Goal: Information Seeking & Learning: Check status

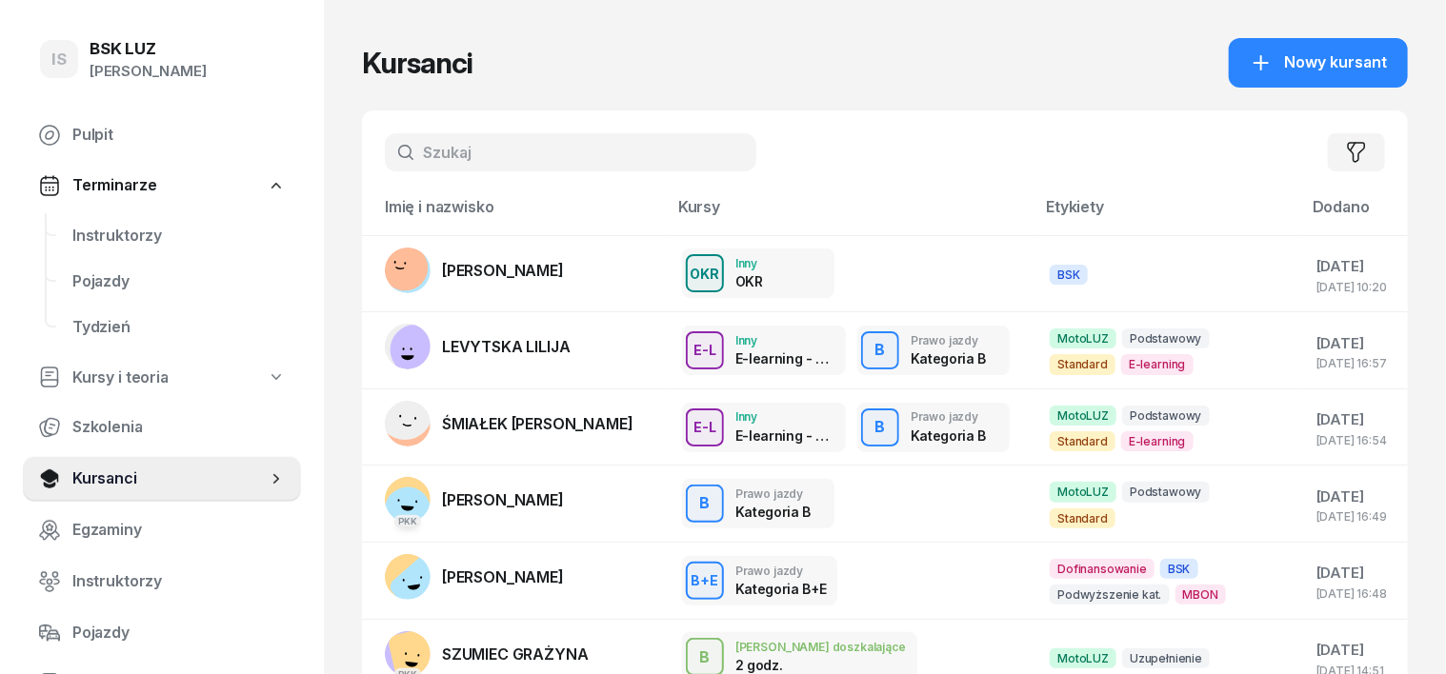
click at [388, 145] on input "text" at bounding box center [570, 152] width 371 height 38
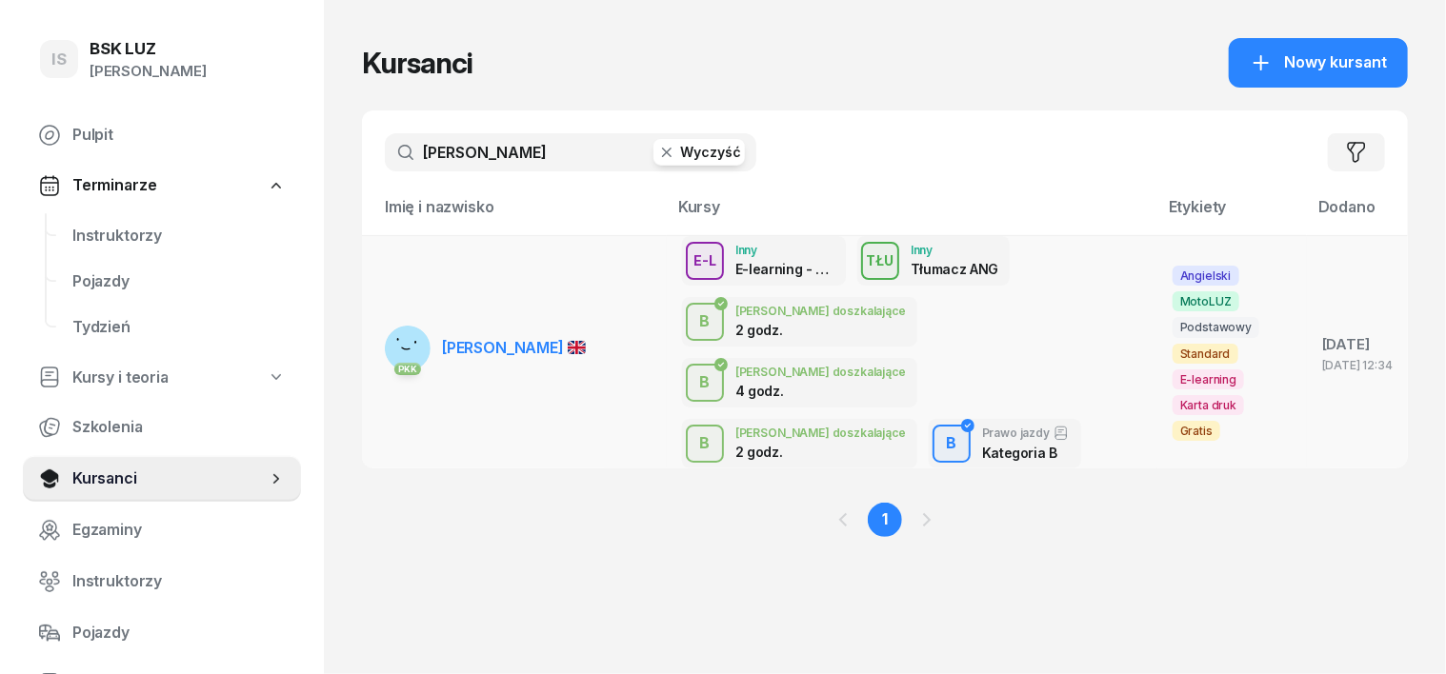
type input "ampadu"
click at [374, 324] on rect at bounding box center [407, 343] width 75 height 75
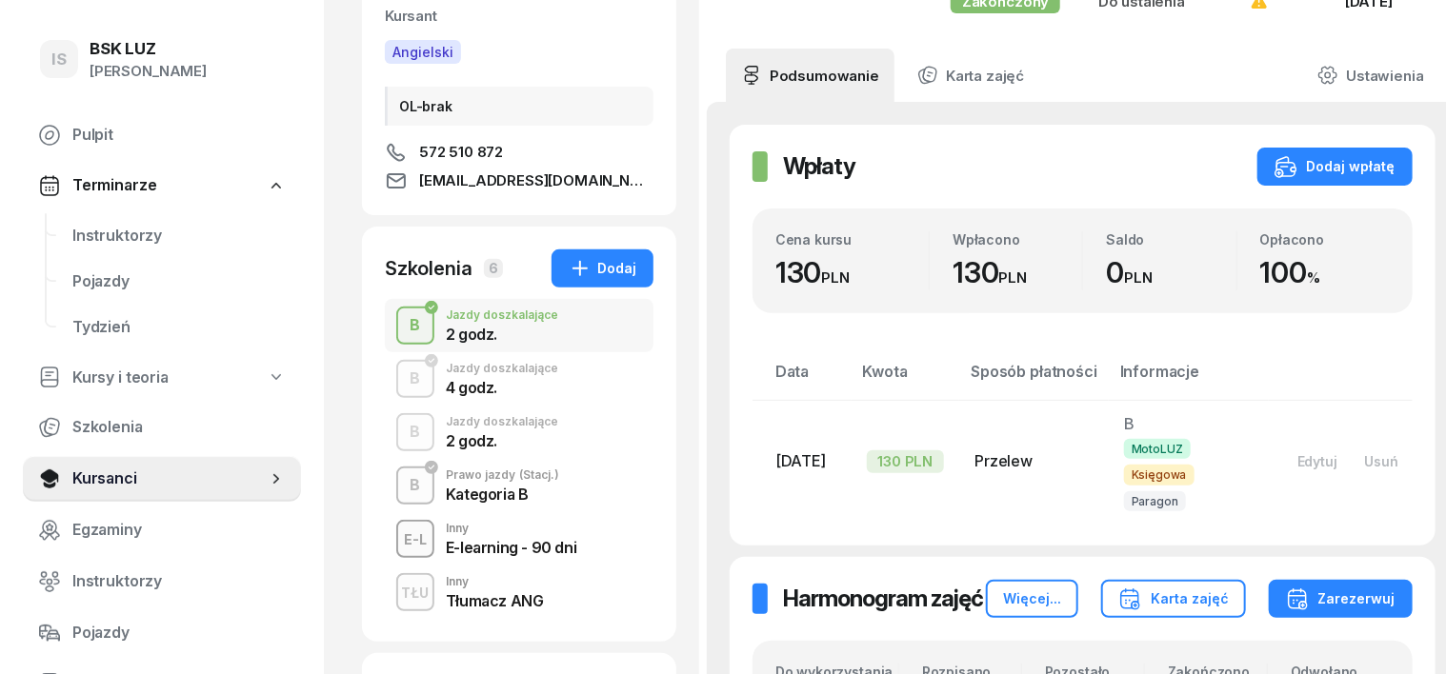
scroll to position [238, 0]
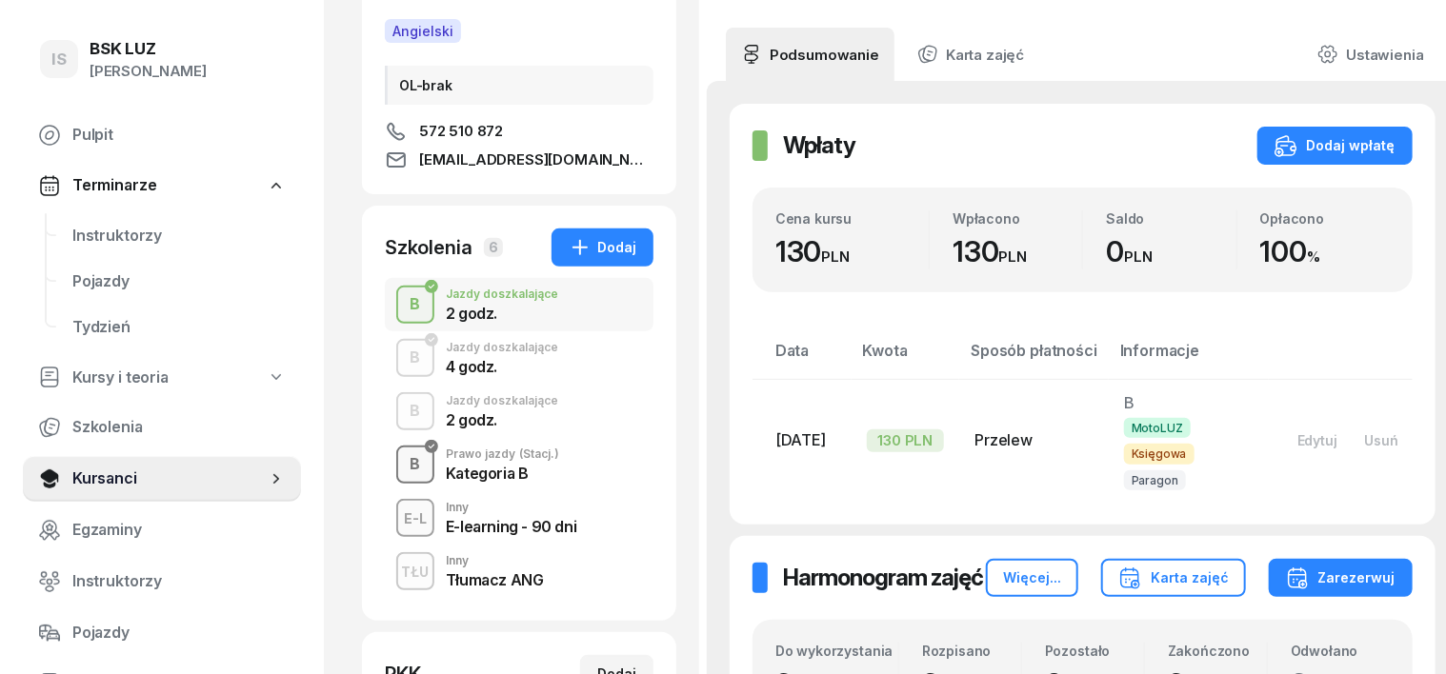
click at [403, 472] on div "B" at bounding box center [416, 465] width 26 height 32
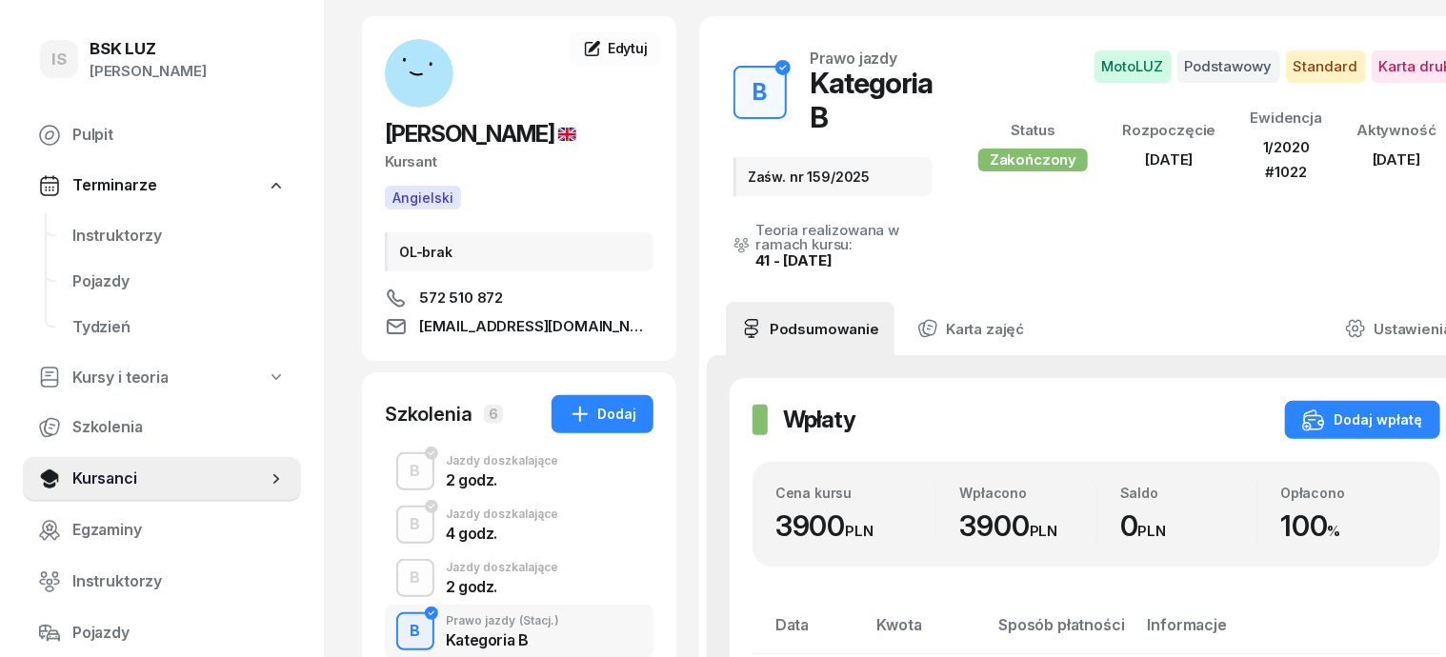
scroll to position [118, 0]
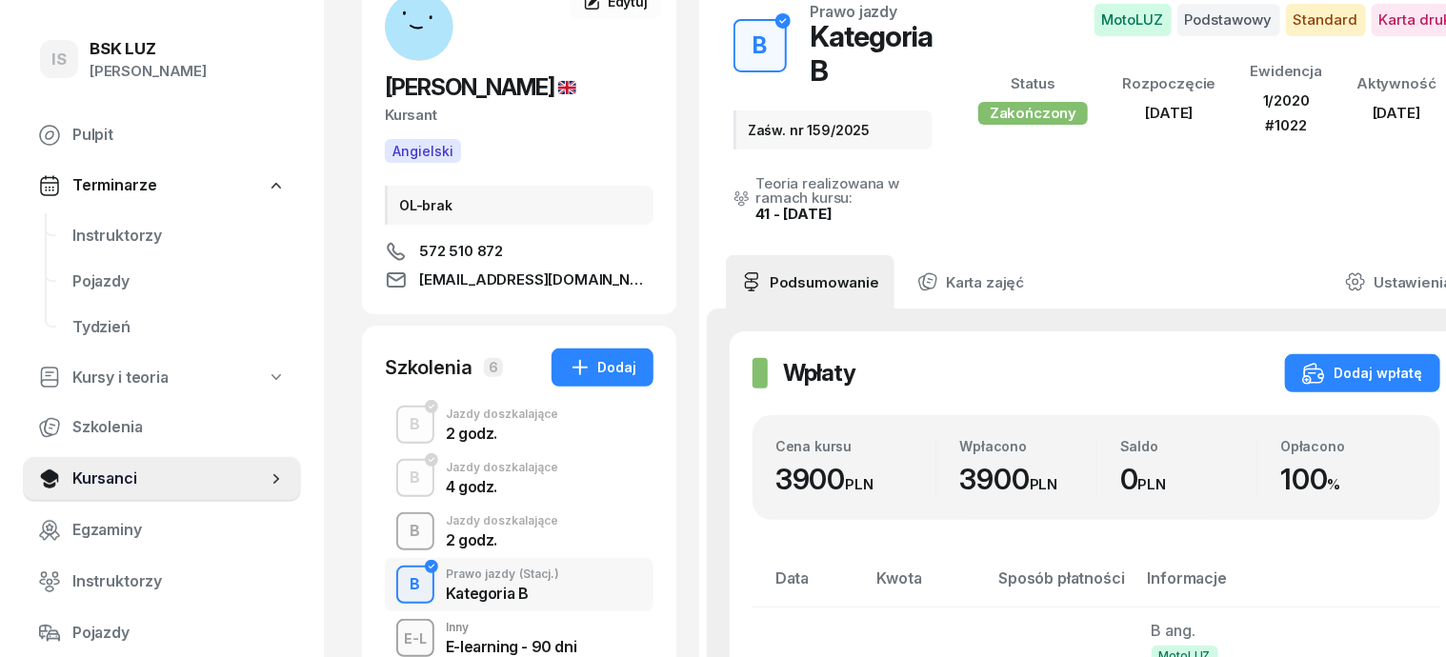
click at [403, 528] on div "B" at bounding box center [416, 531] width 26 height 32
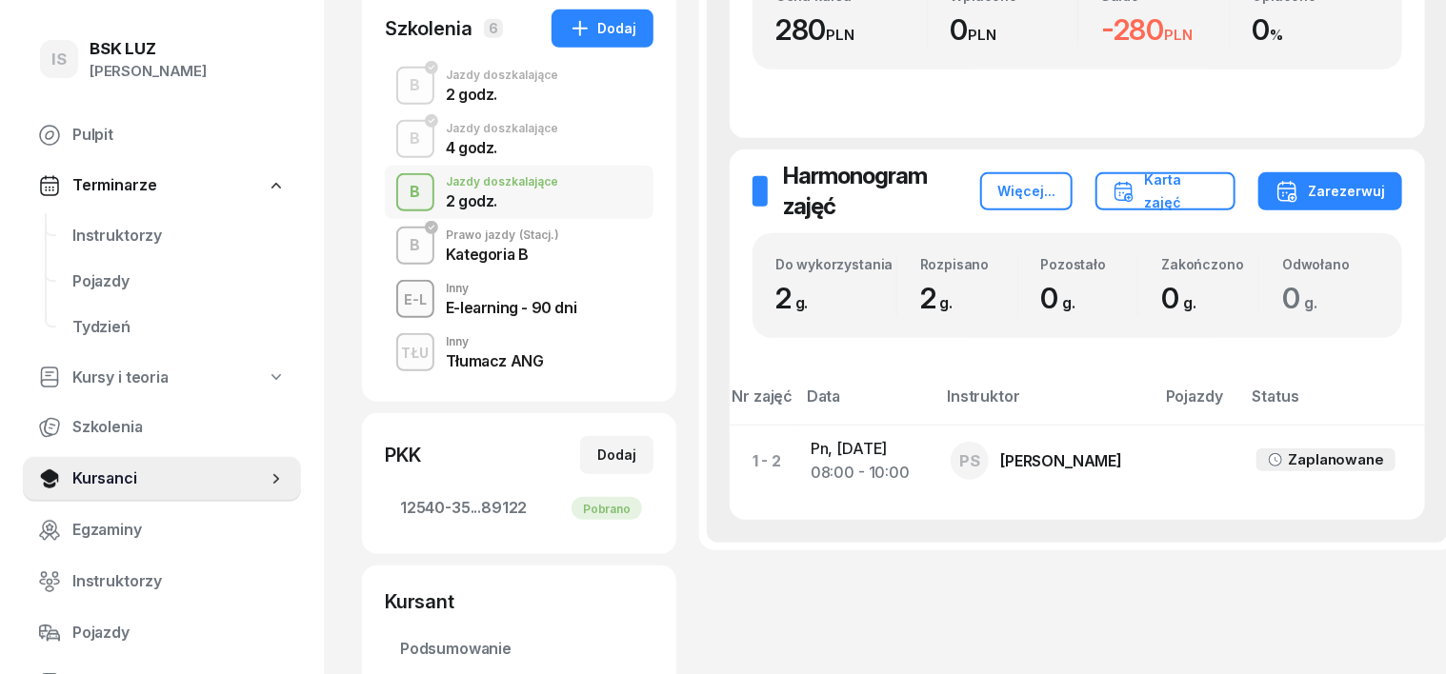
scroll to position [476, 0]
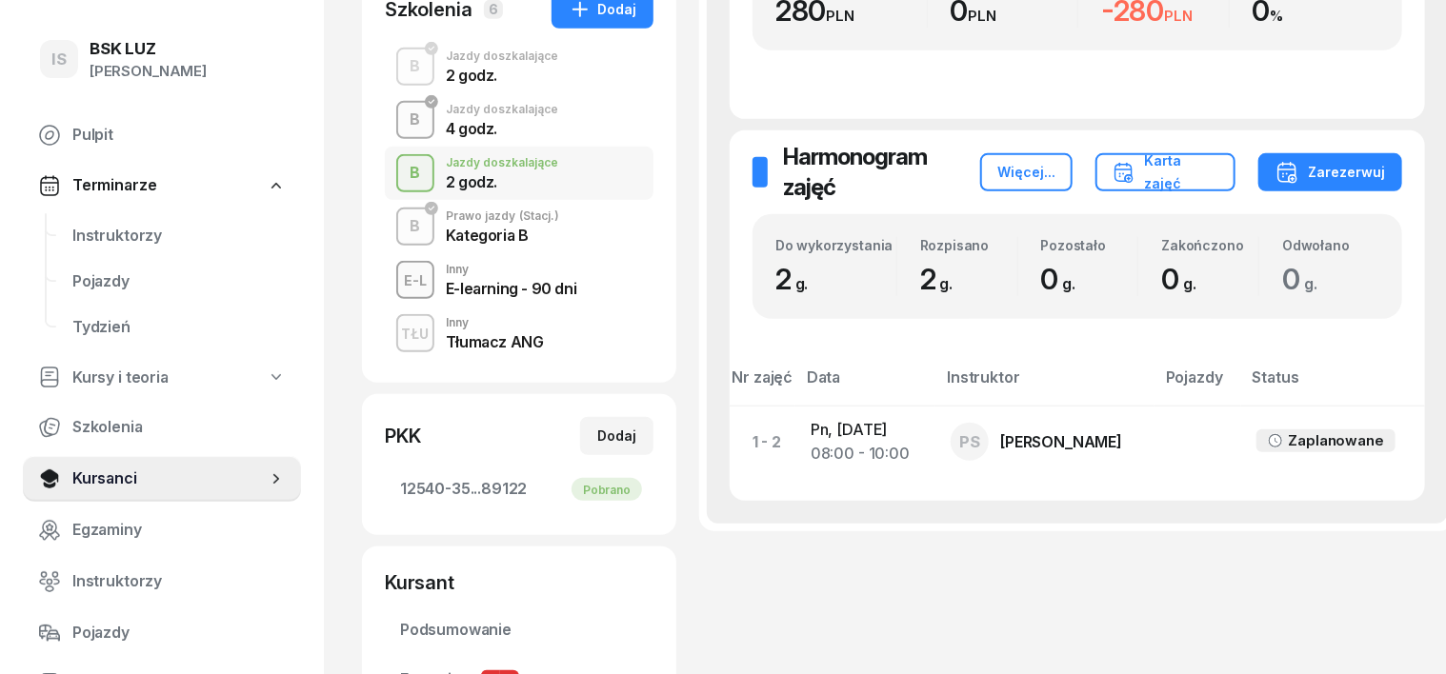
click at [403, 115] on div "B" at bounding box center [416, 120] width 26 height 32
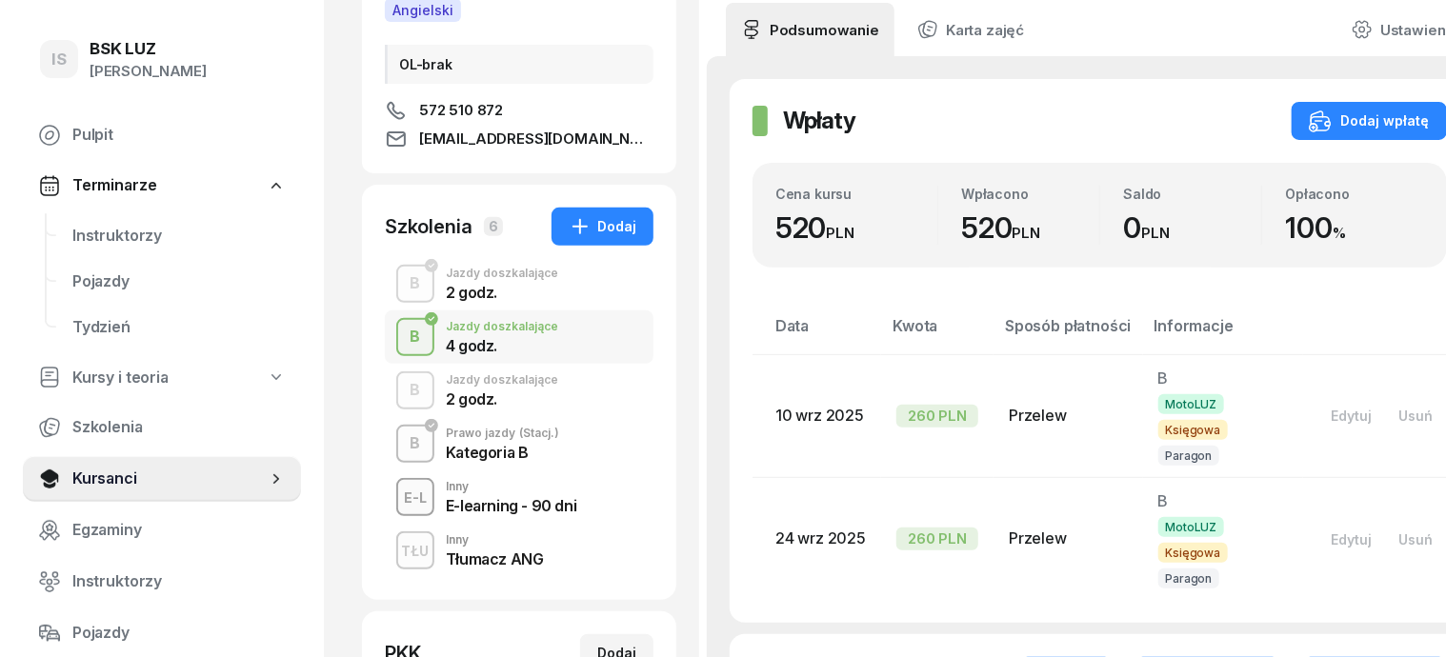
scroll to position [238, 0]
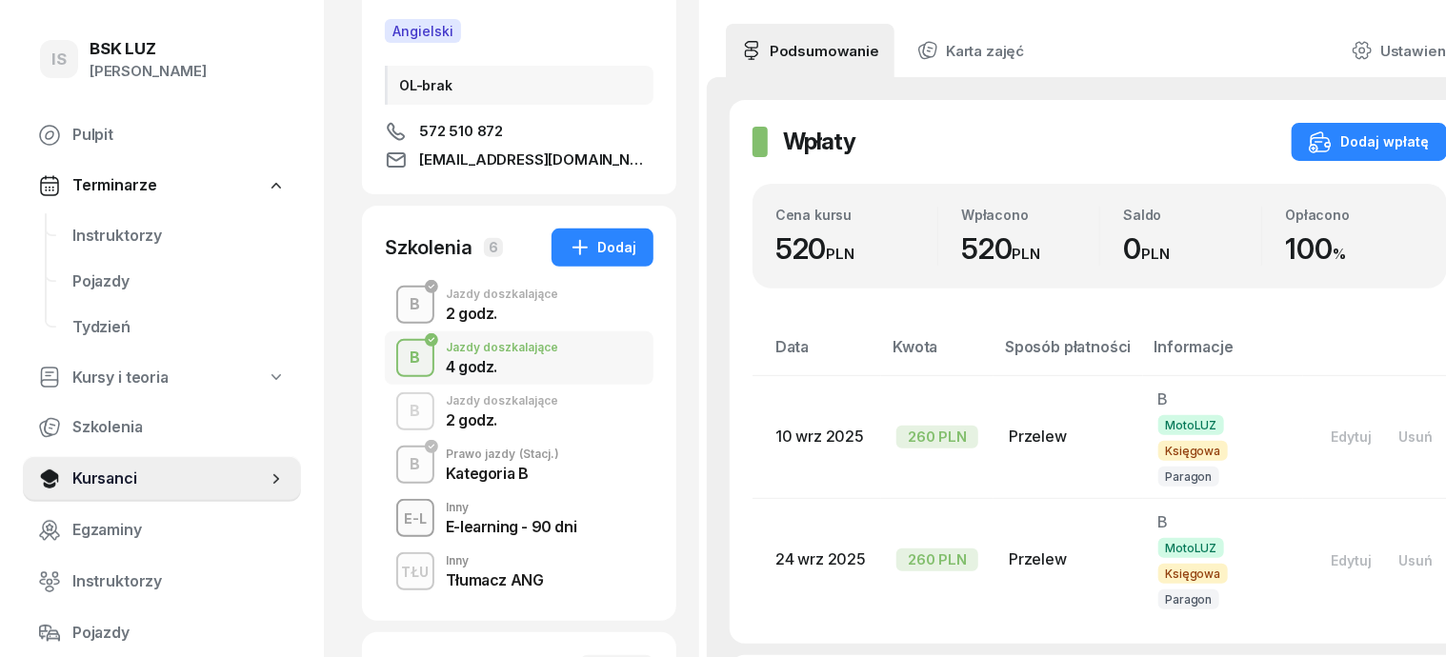
click at [403, 314] on div "B" at bounding box center [416, 305] width 26 height 32
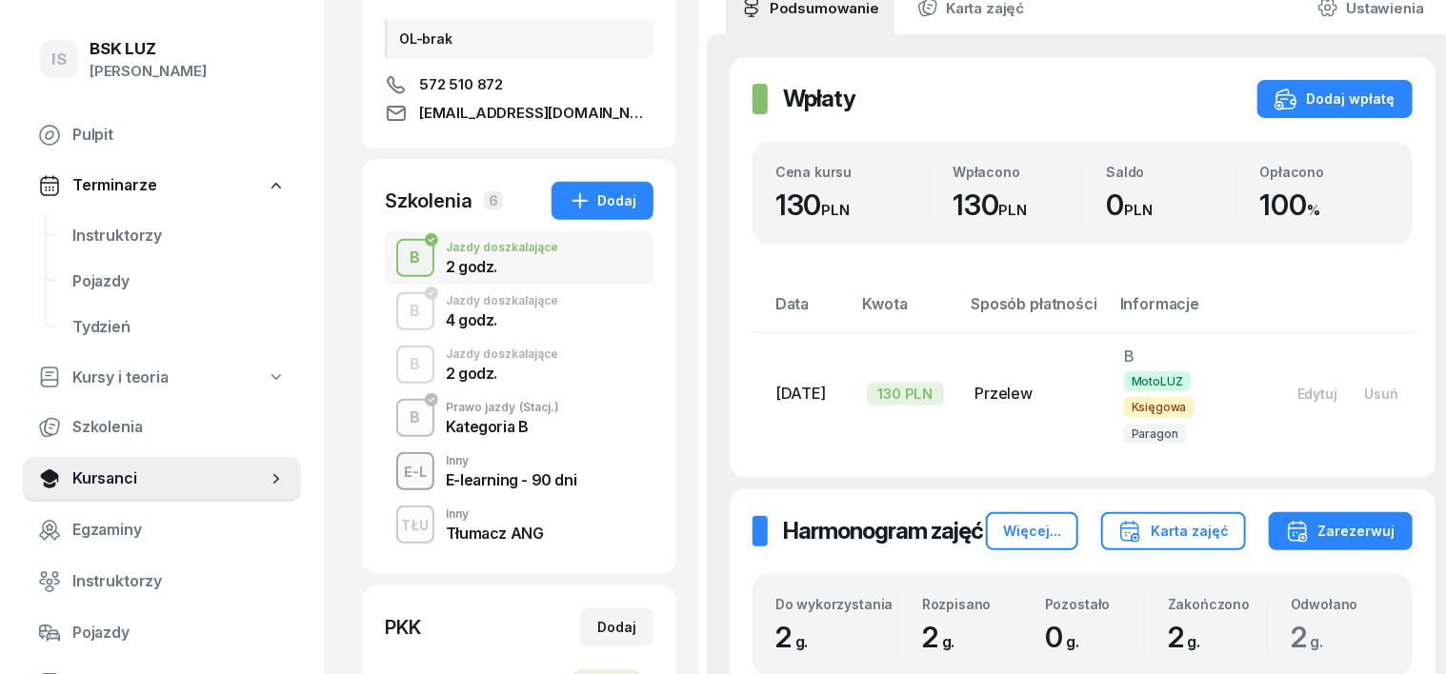
scroll to position [357, 0]
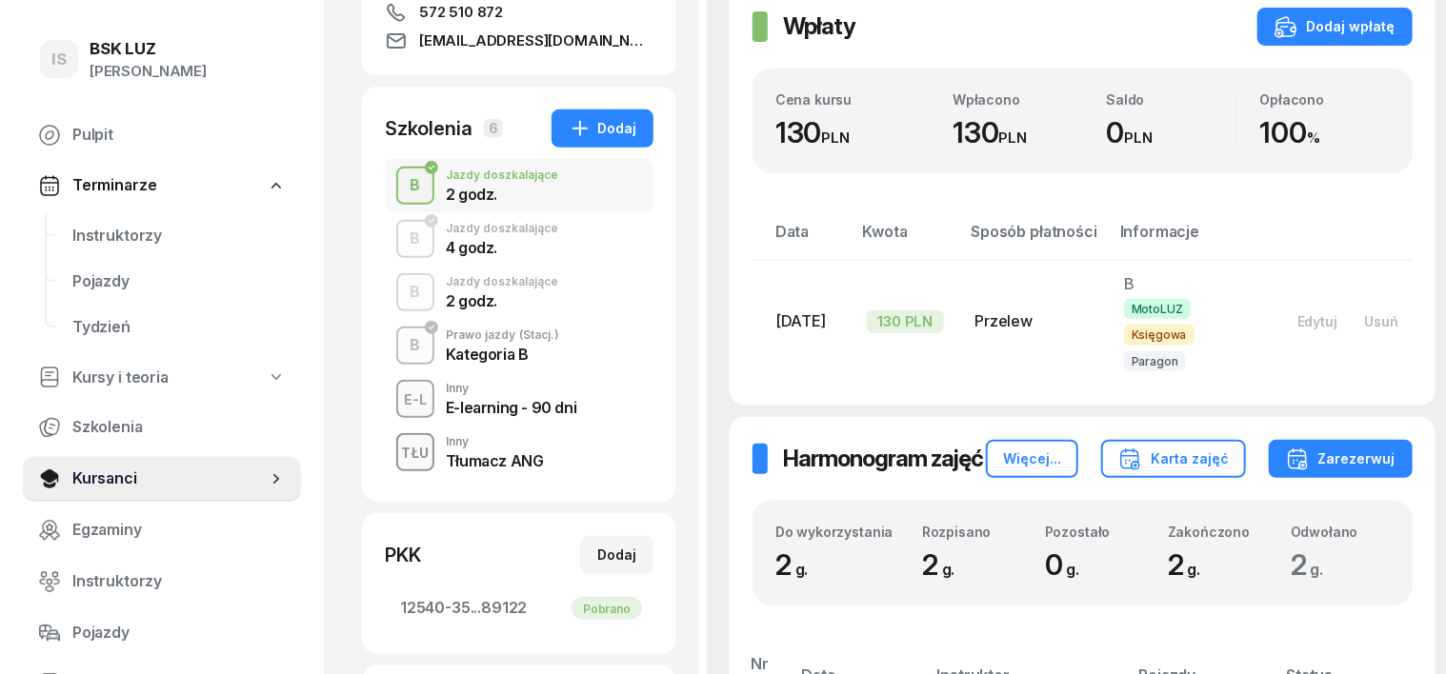
click at [394, 454] on div "TŁU" at bounding box center [415, 453] width 43 height 24
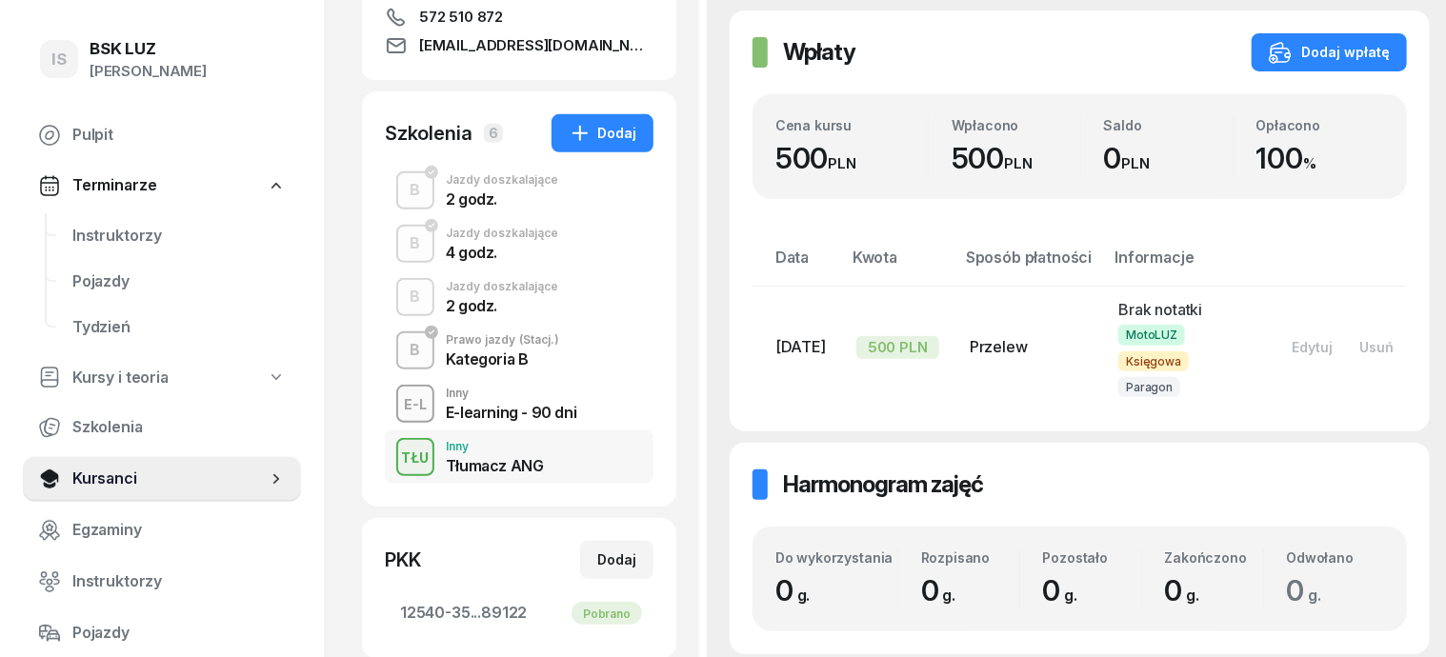
scroll to position [357, 0]
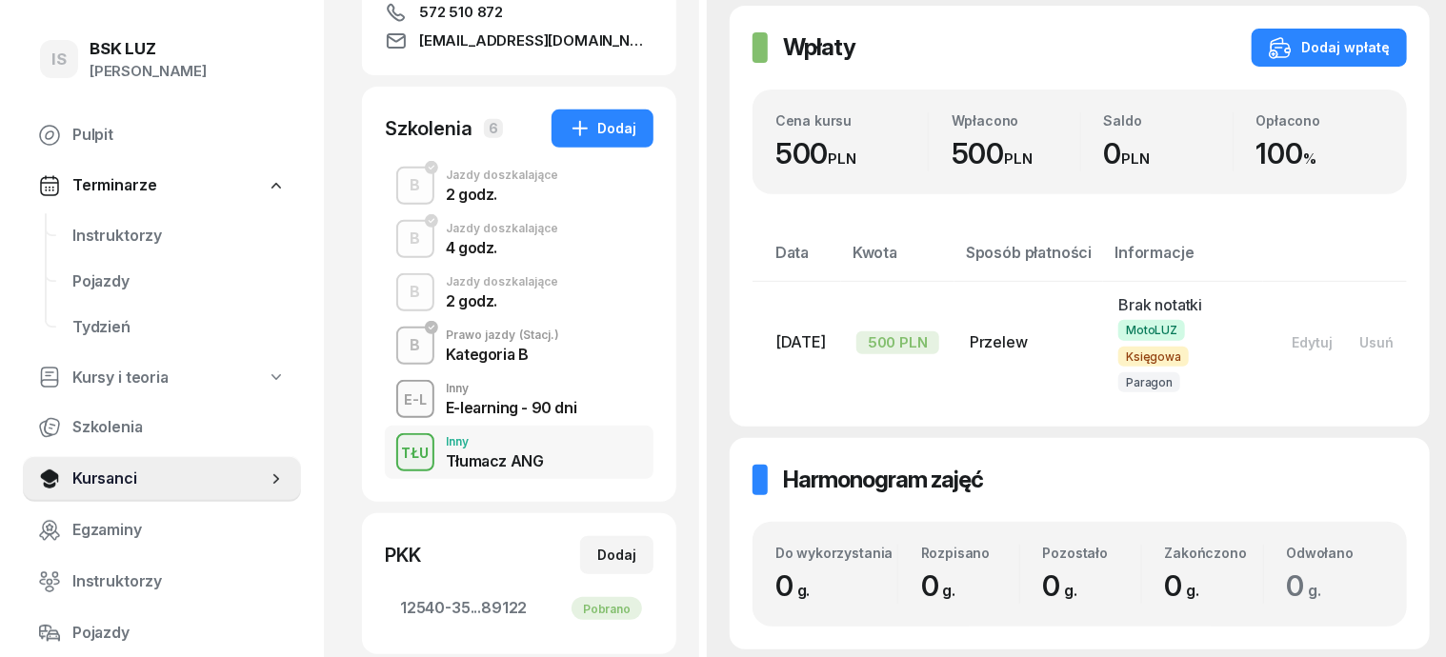
click at [403, 290] on div "B" at bounding box center [416, 292] width 26 height 32
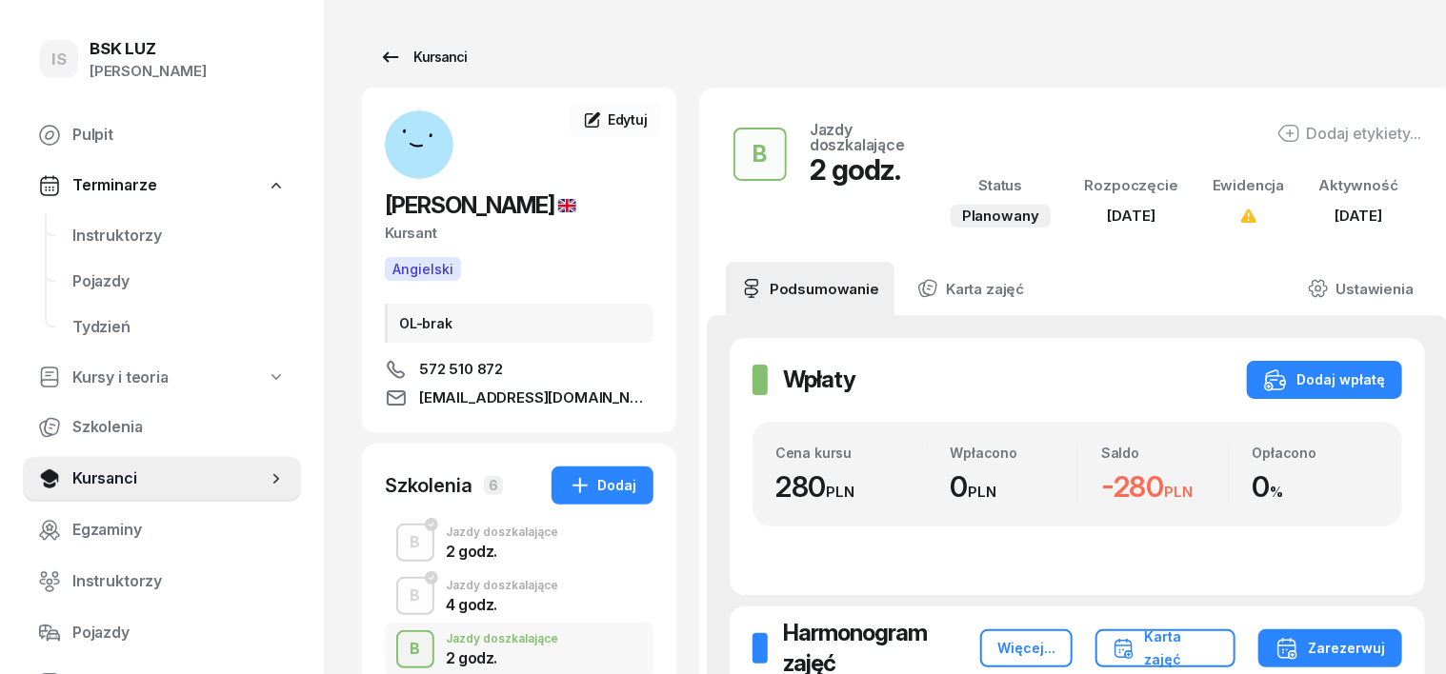
click at [410, 53] on div "Kursanci" at bounding box center [423, 57] width 88 height 23
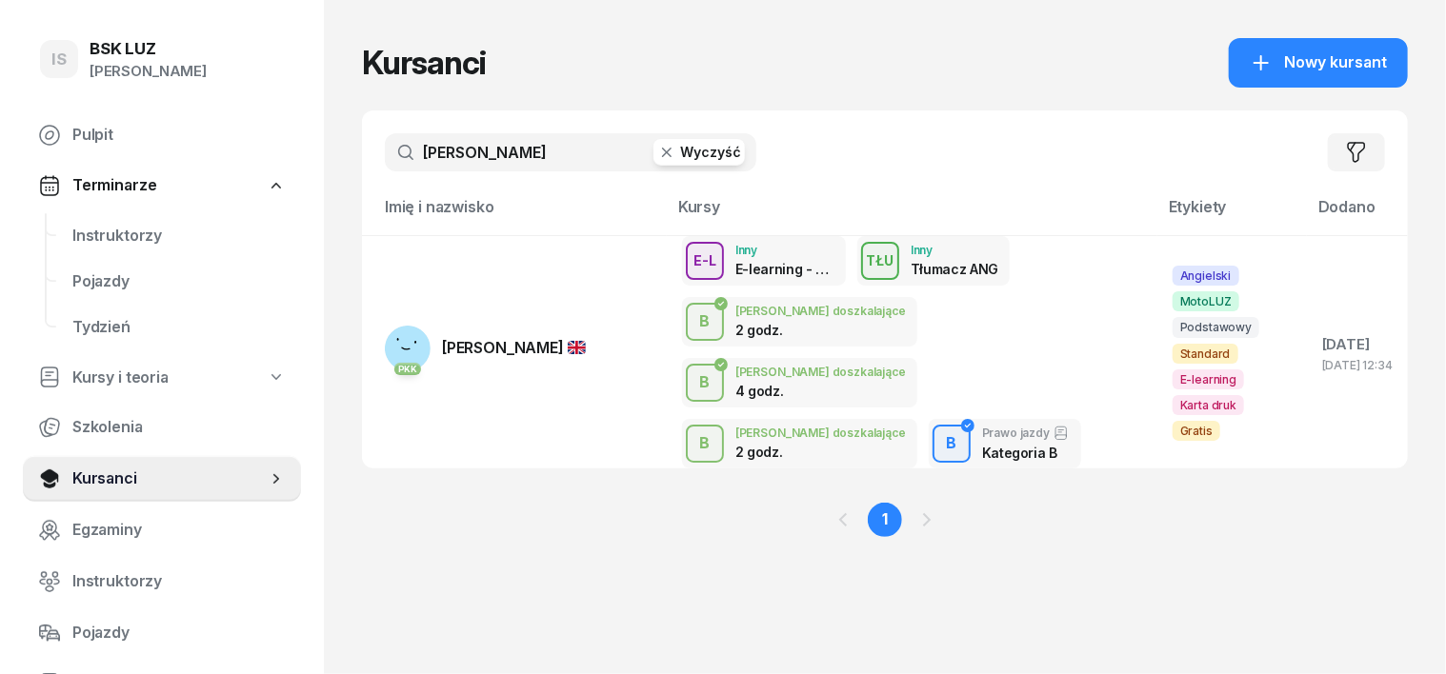
click at [657, 143] on icon "button" at bounding box center [666, 152] width 19 height 19
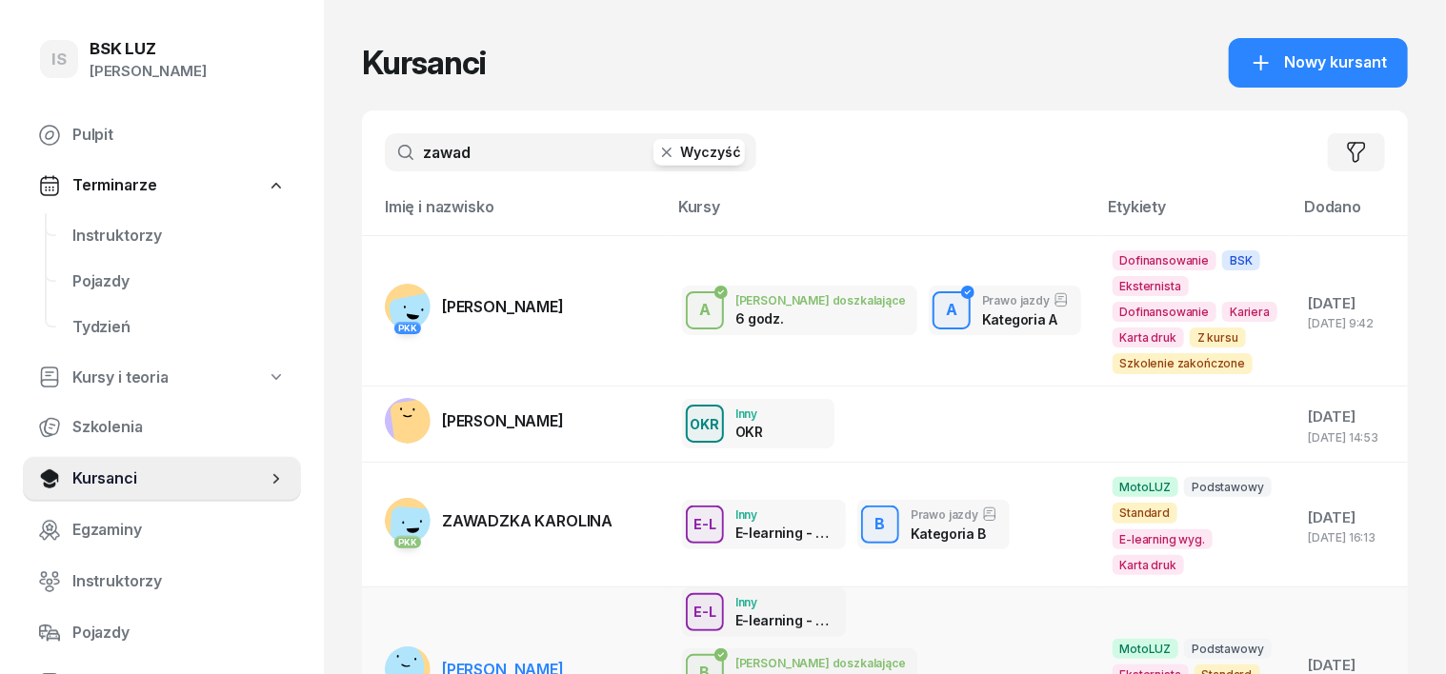
type input "zawad"
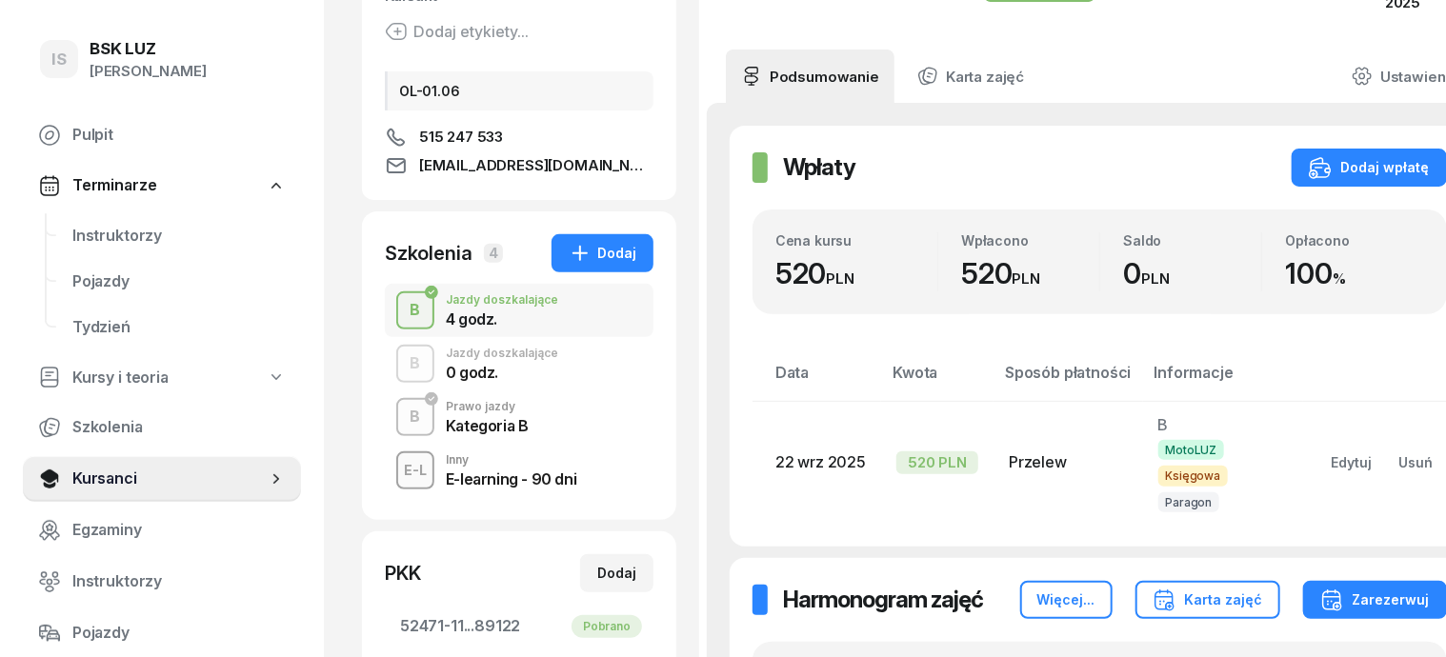
scroll to position [238, 0]
click at [403, 370] on div "B" at bounding box center [416, 363] width 26 height 32
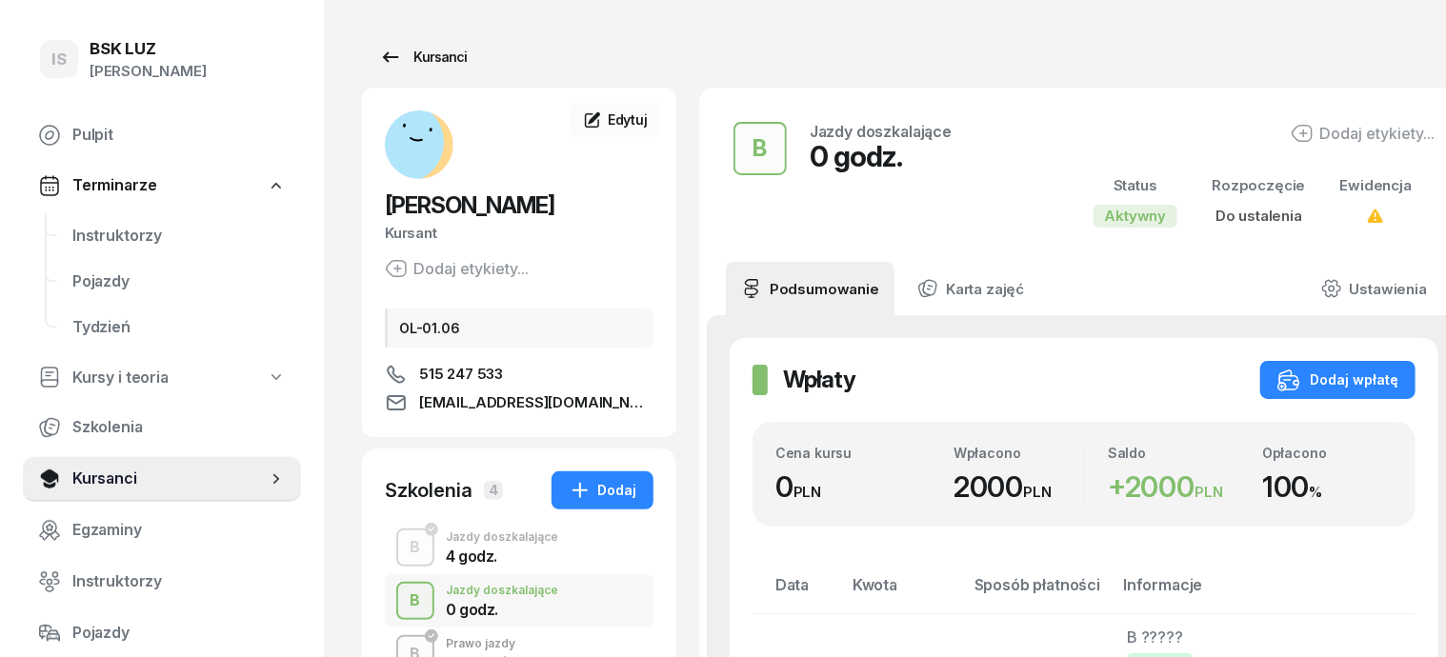
click at [417, 60] on div "Kursanci" at bounding box center [423, 57] width 88 height 23
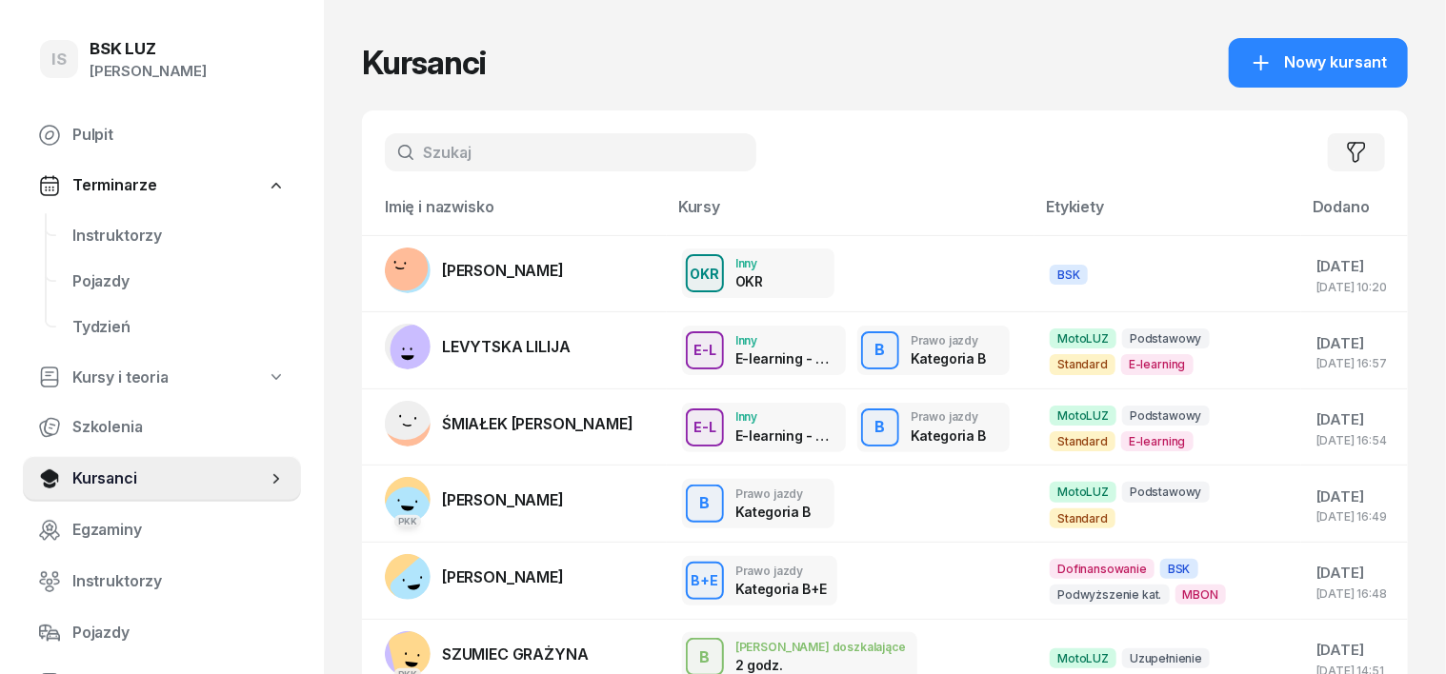
click at [385, 155] on input "text" at bounding box center [570, 152] width 371 height 38
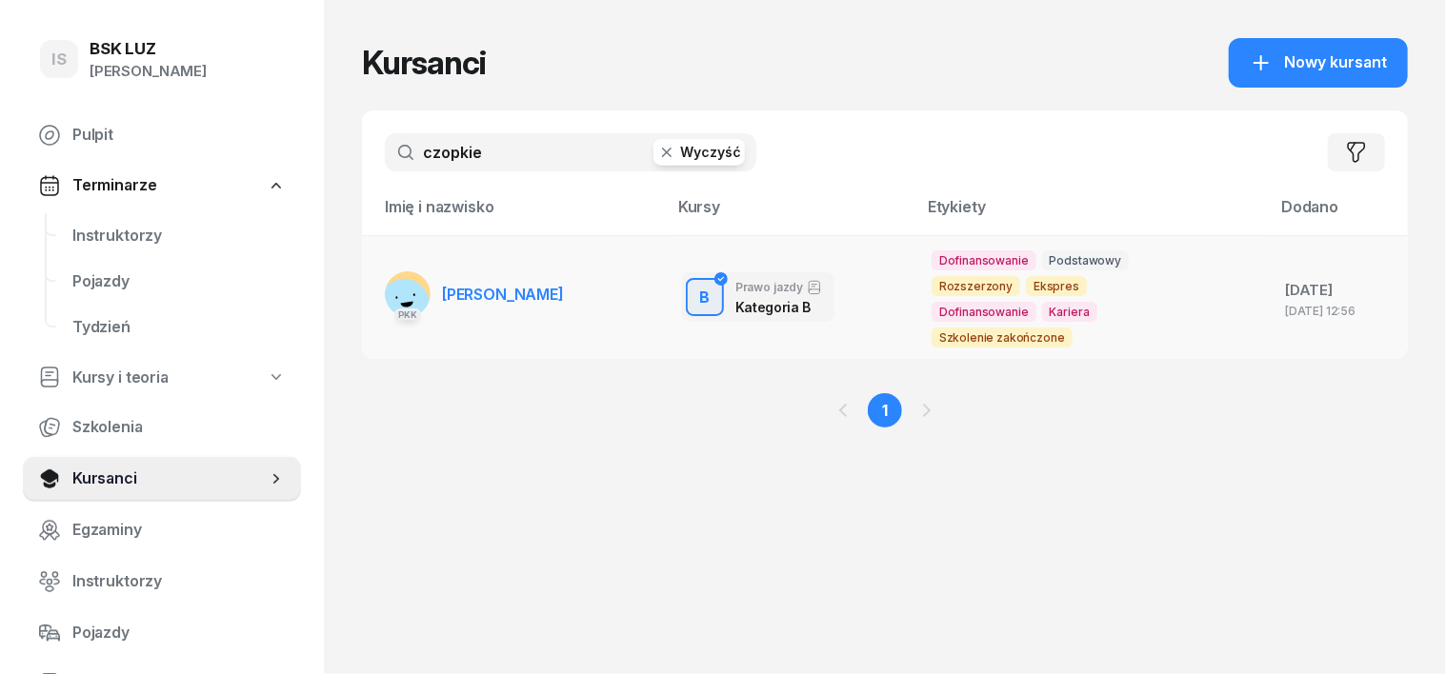
type input "czopkie"
click at [372, 297] on rect at bounding box center [404, 304] width 64 height 64
